Goal: Information Seeking & Learning: Learn about a topic

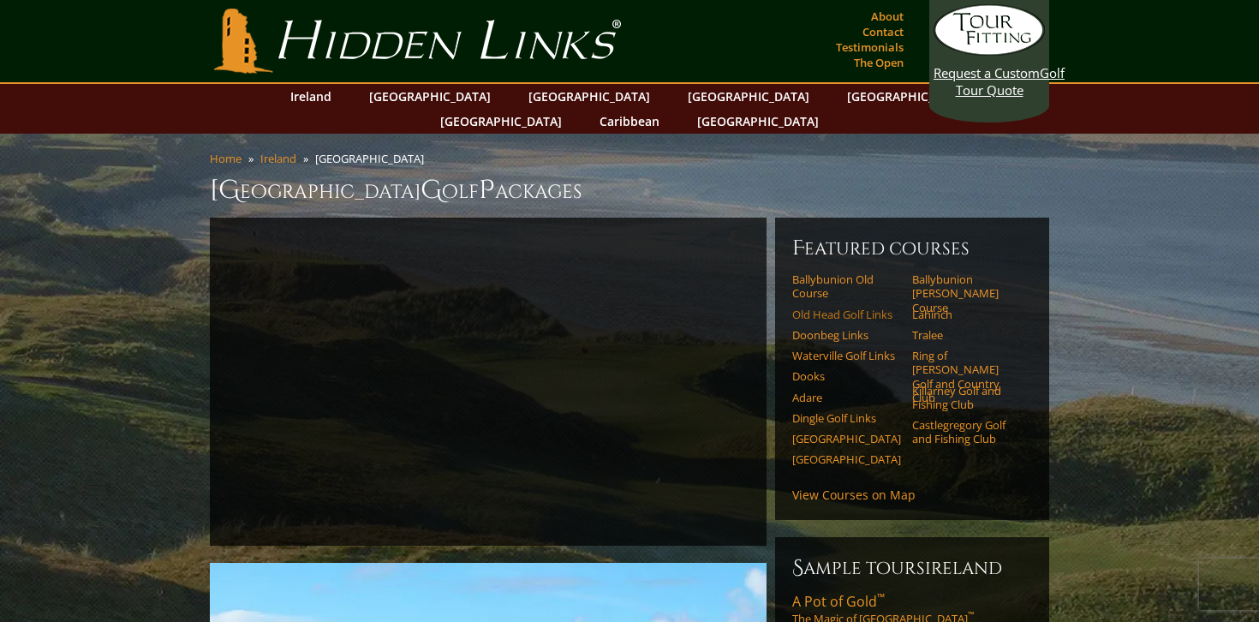
click at [873, 307] on link "Old Head Golf Links" at bounding box center [846, 314] width 109 height 14
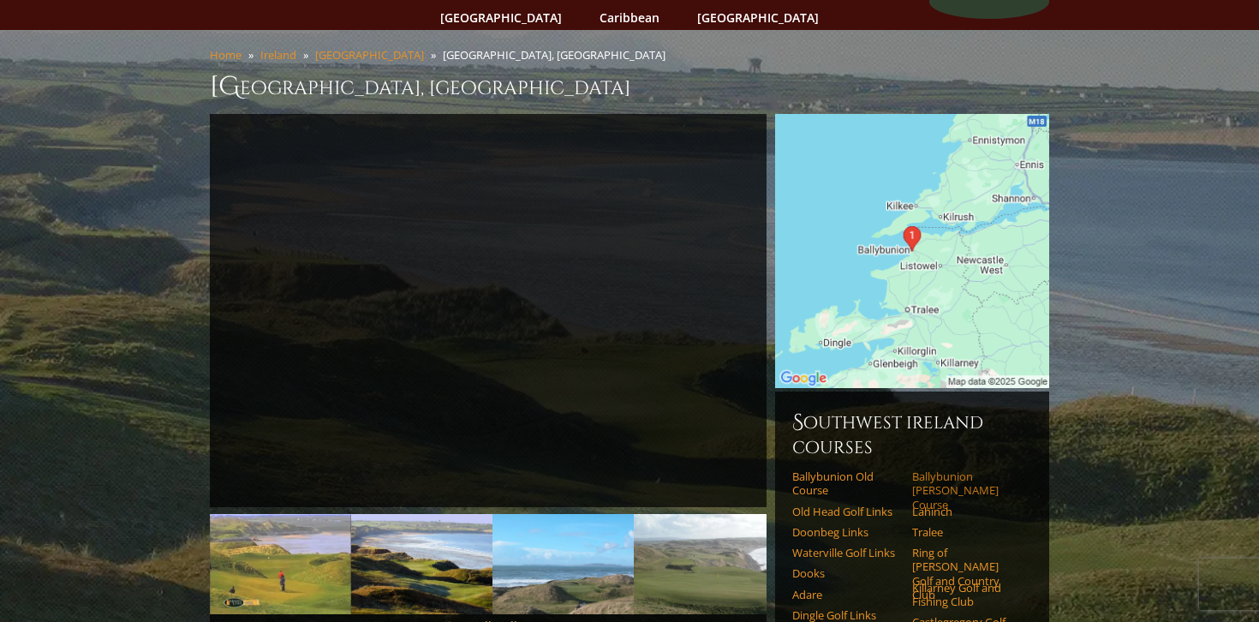
scroll to position [109, 0]
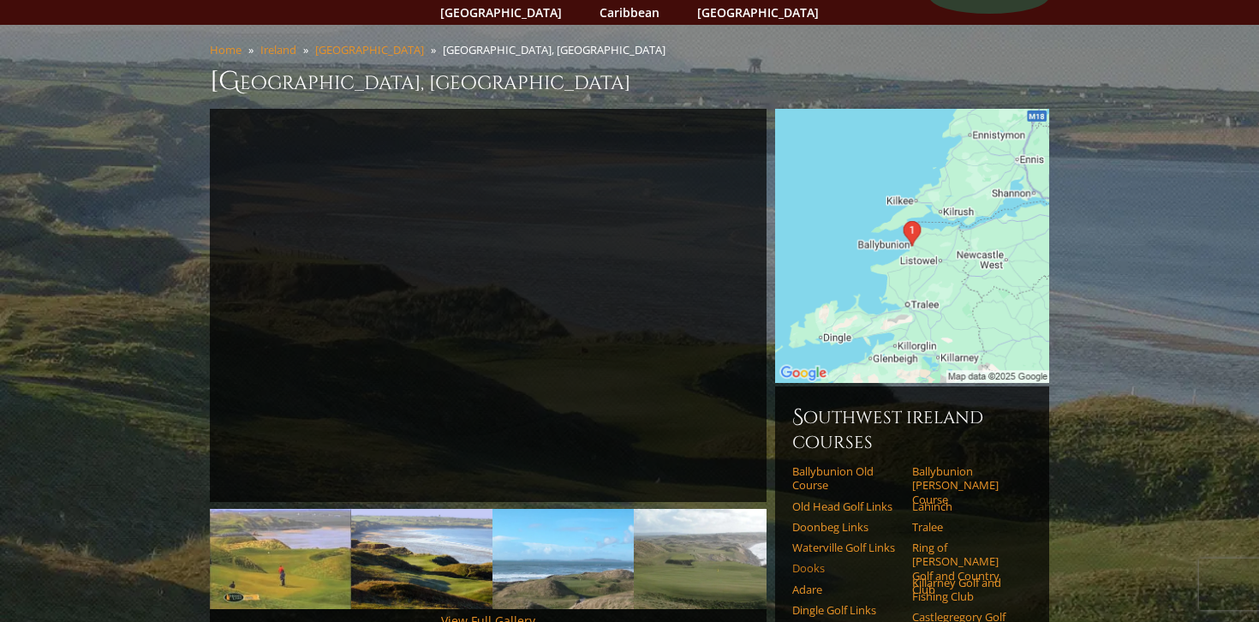
click at [815, 561] on link "Dooks" at bounding box center [846, 568] width 109 height 14
